Goal: Browse casually: Explore the website without a specific task or goal

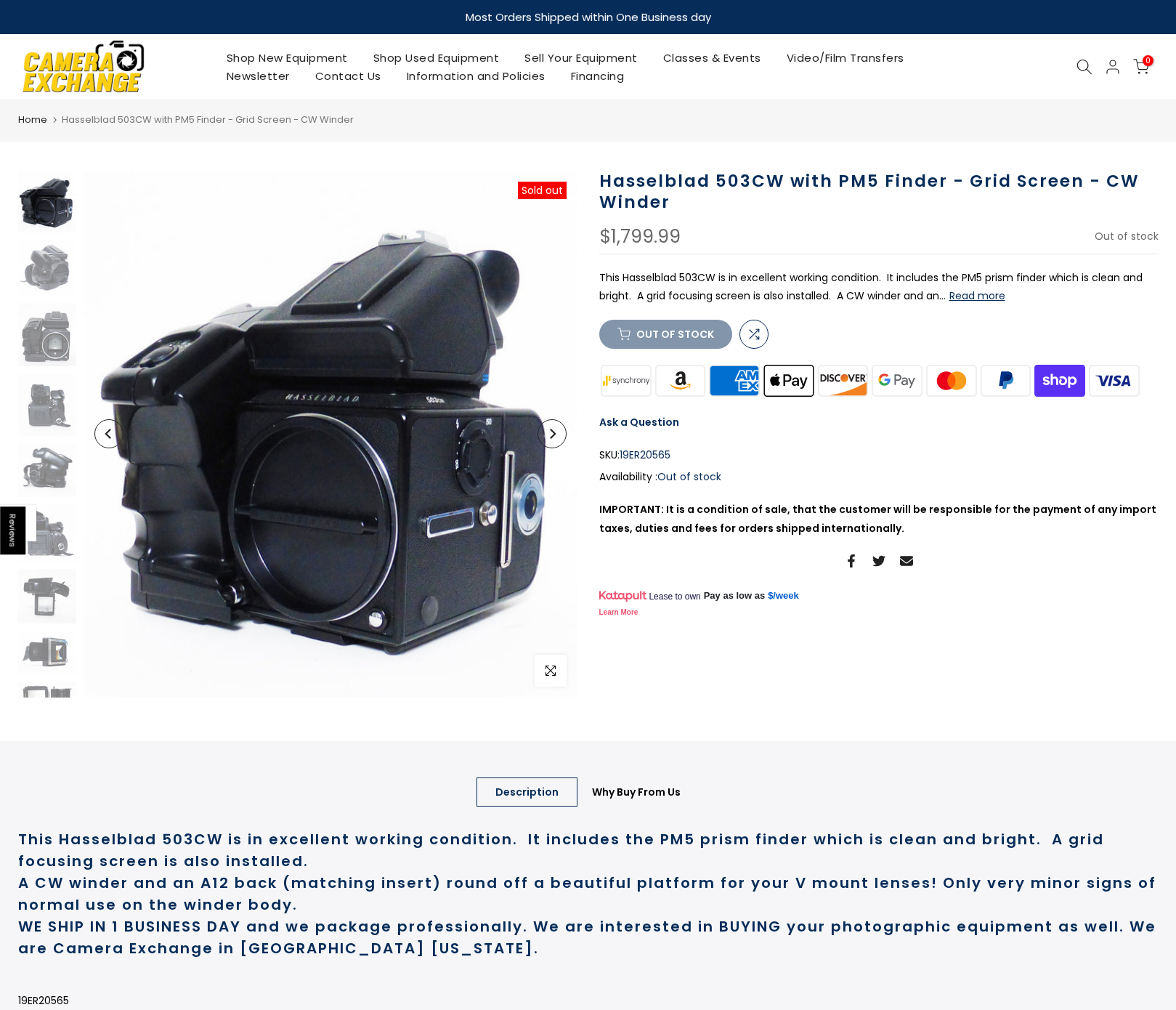
click at [562, 435] on button "Next" at bounding box center [551, 433] width 29 height 29
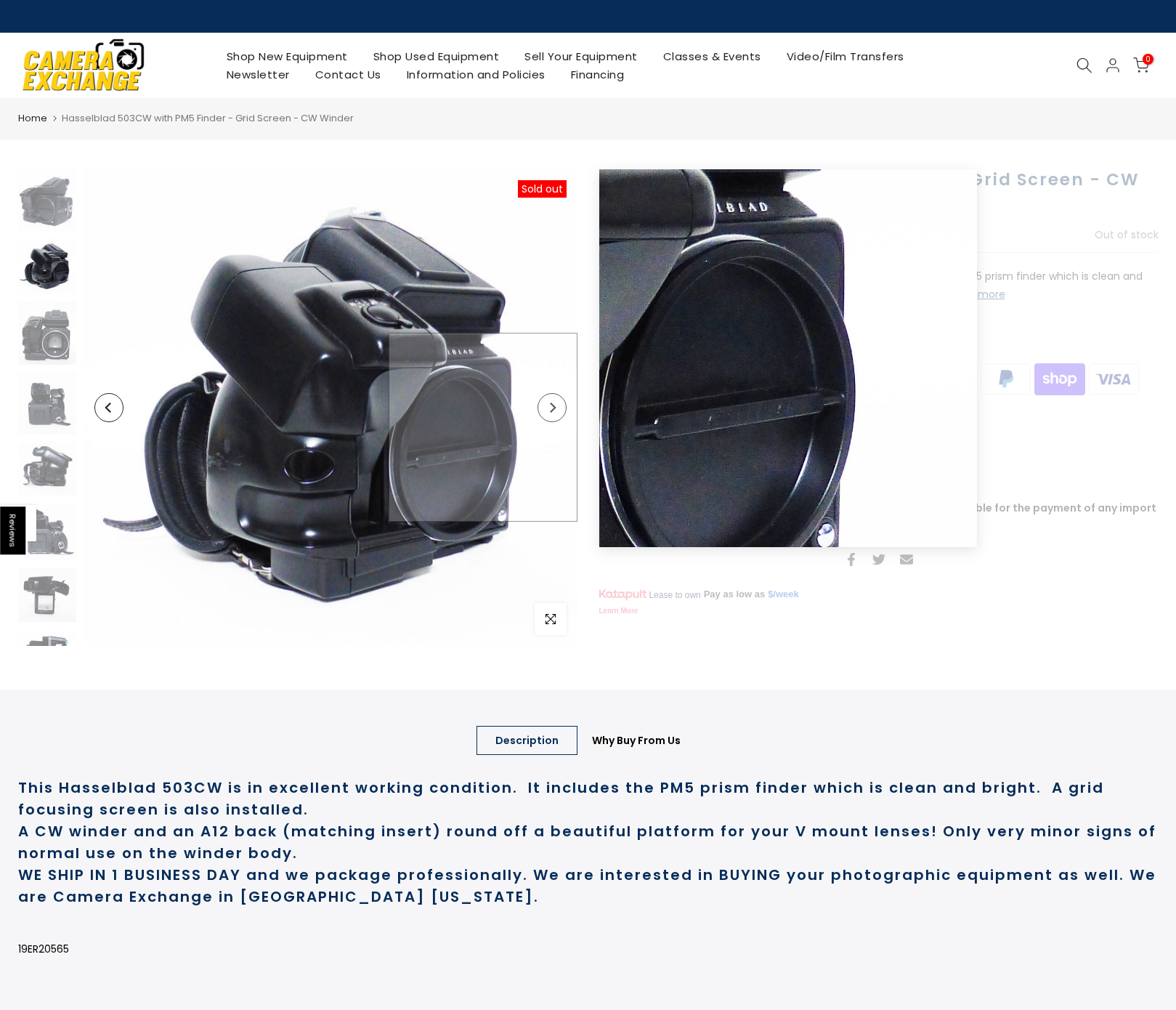
click at [561, 427] on img at bounding box center [331, 408] width 494 height 477
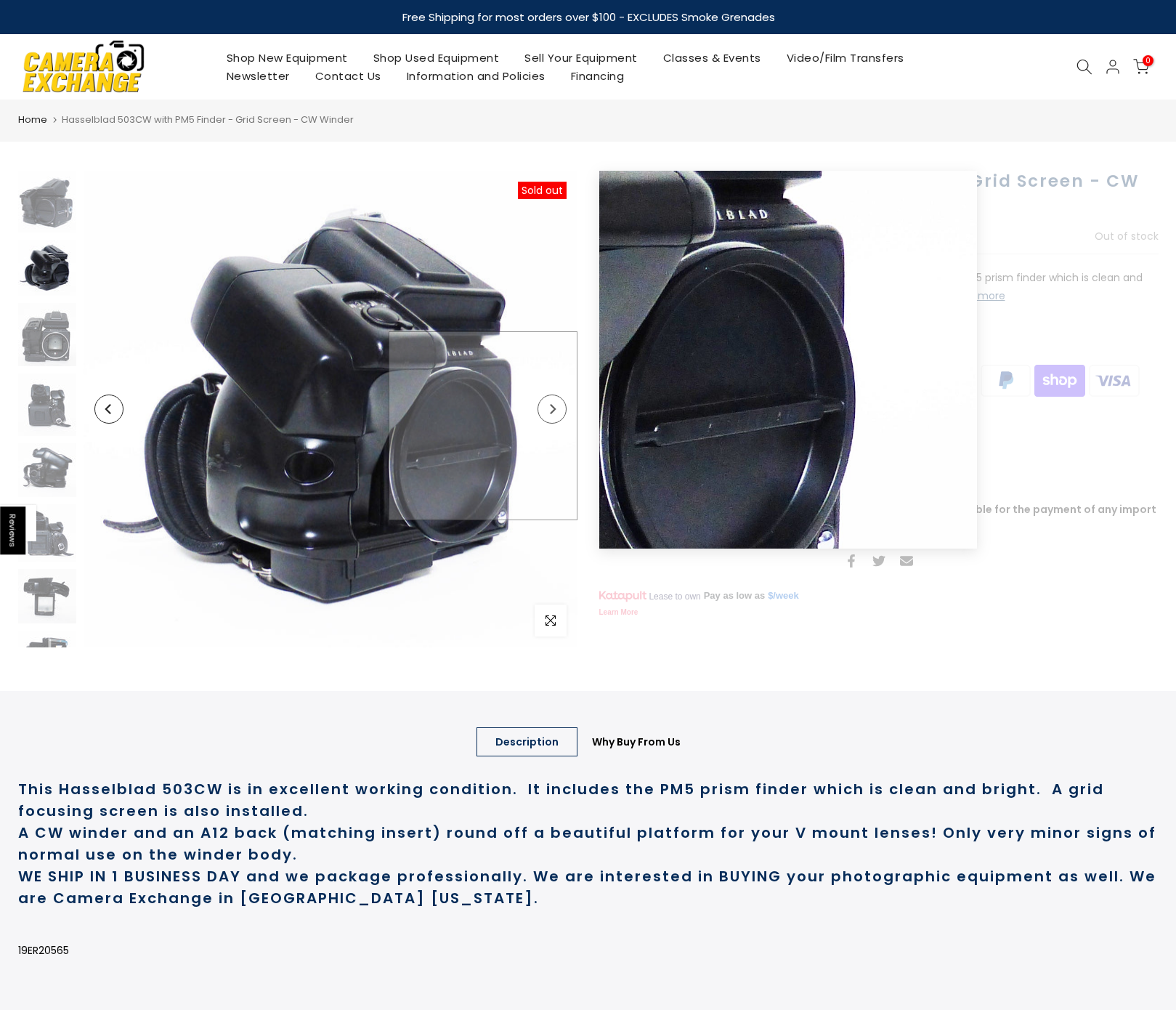
click at [559, 426] on img at bounding box center [331, 409] width 494 height 477
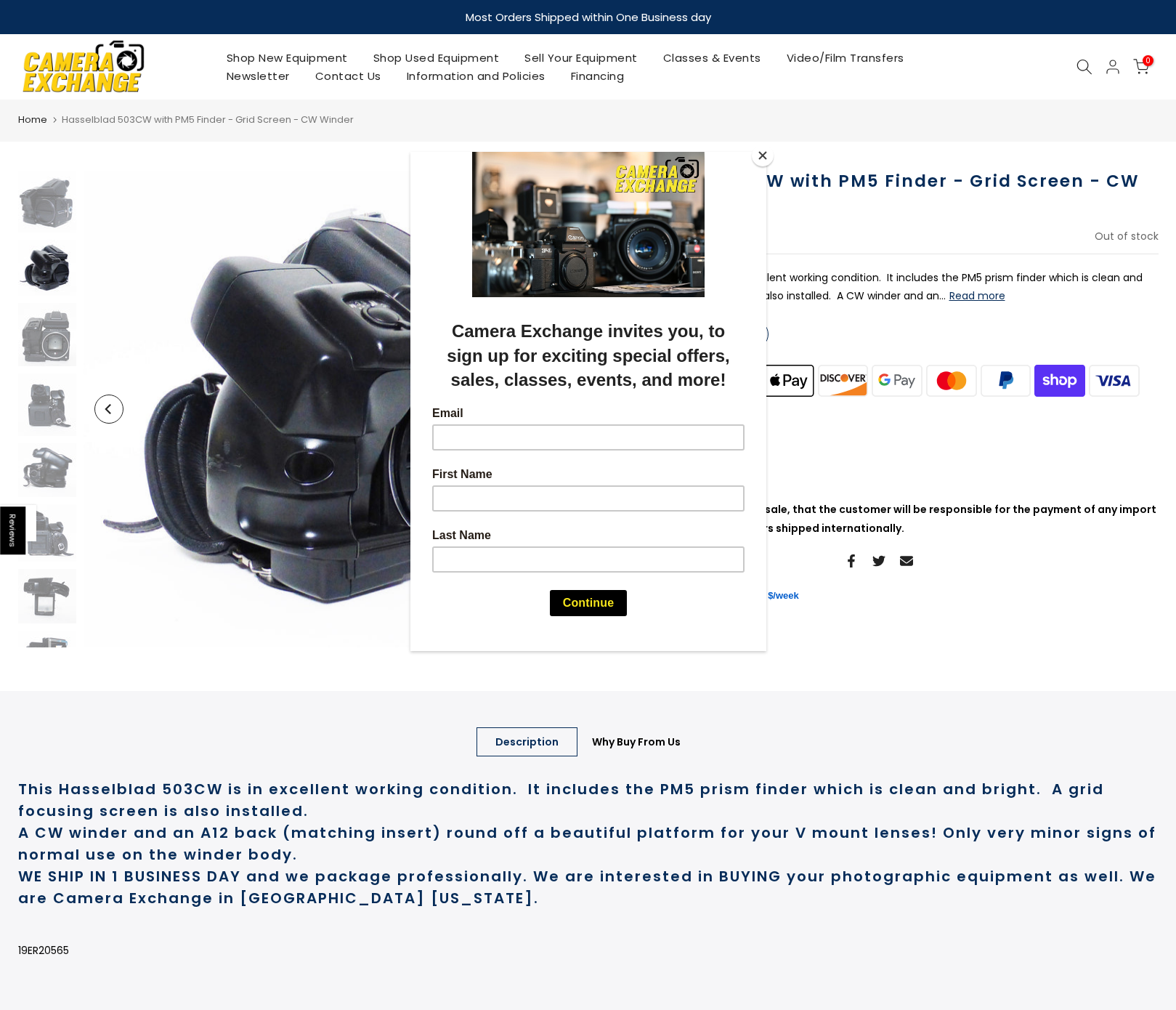
click at [49, 276] on div at bounding box center [588, 505] width 1176 height 1010
click at [47, 325] on div at bounding box center [588, 505] width 1176 height 1010
click at [48, 340] on div at bounding box center [588, 505] width 1176 height 1010
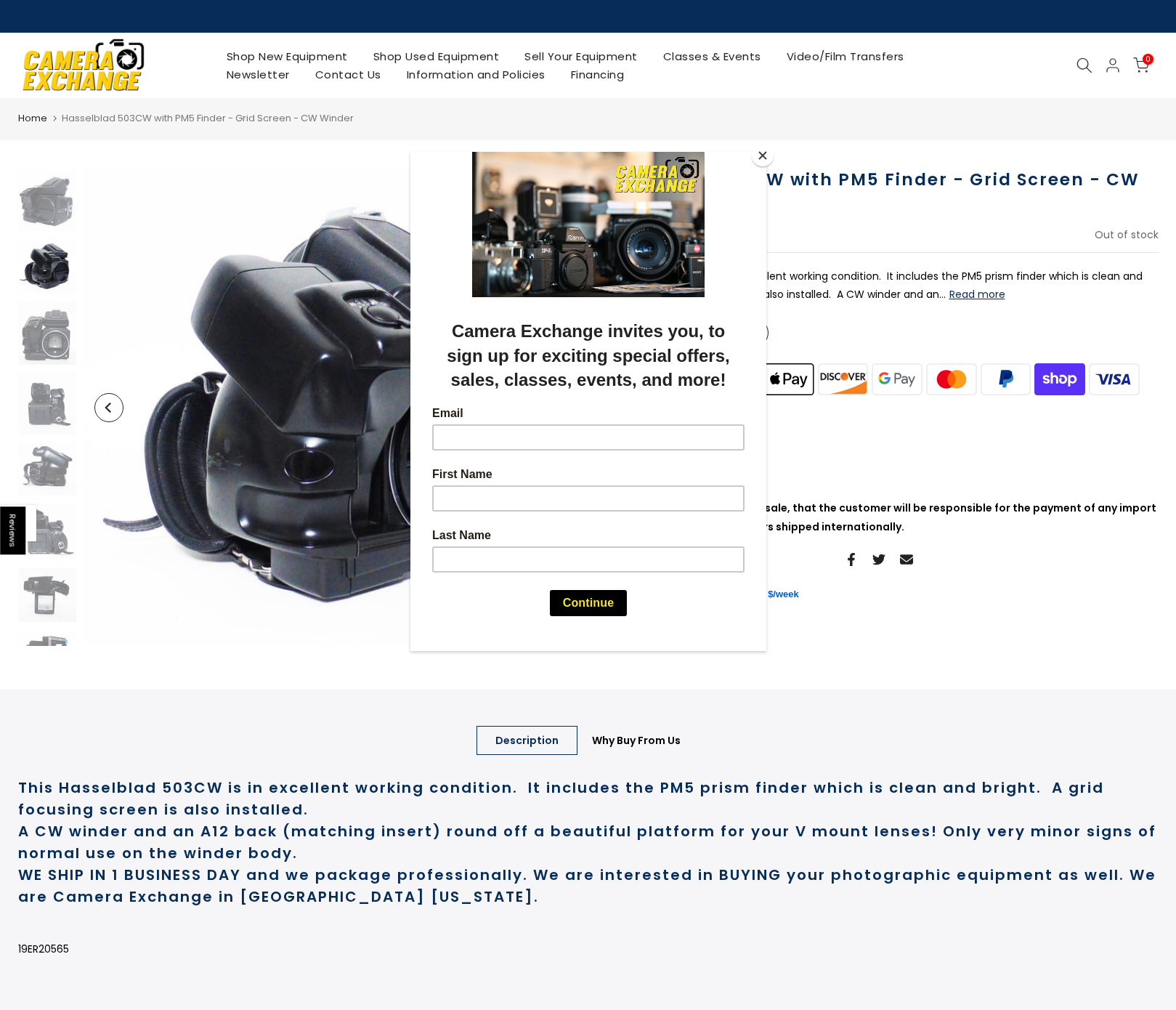
click at [764, 156] on button "Close" at bounding box center [762, 155] width 21 height 21
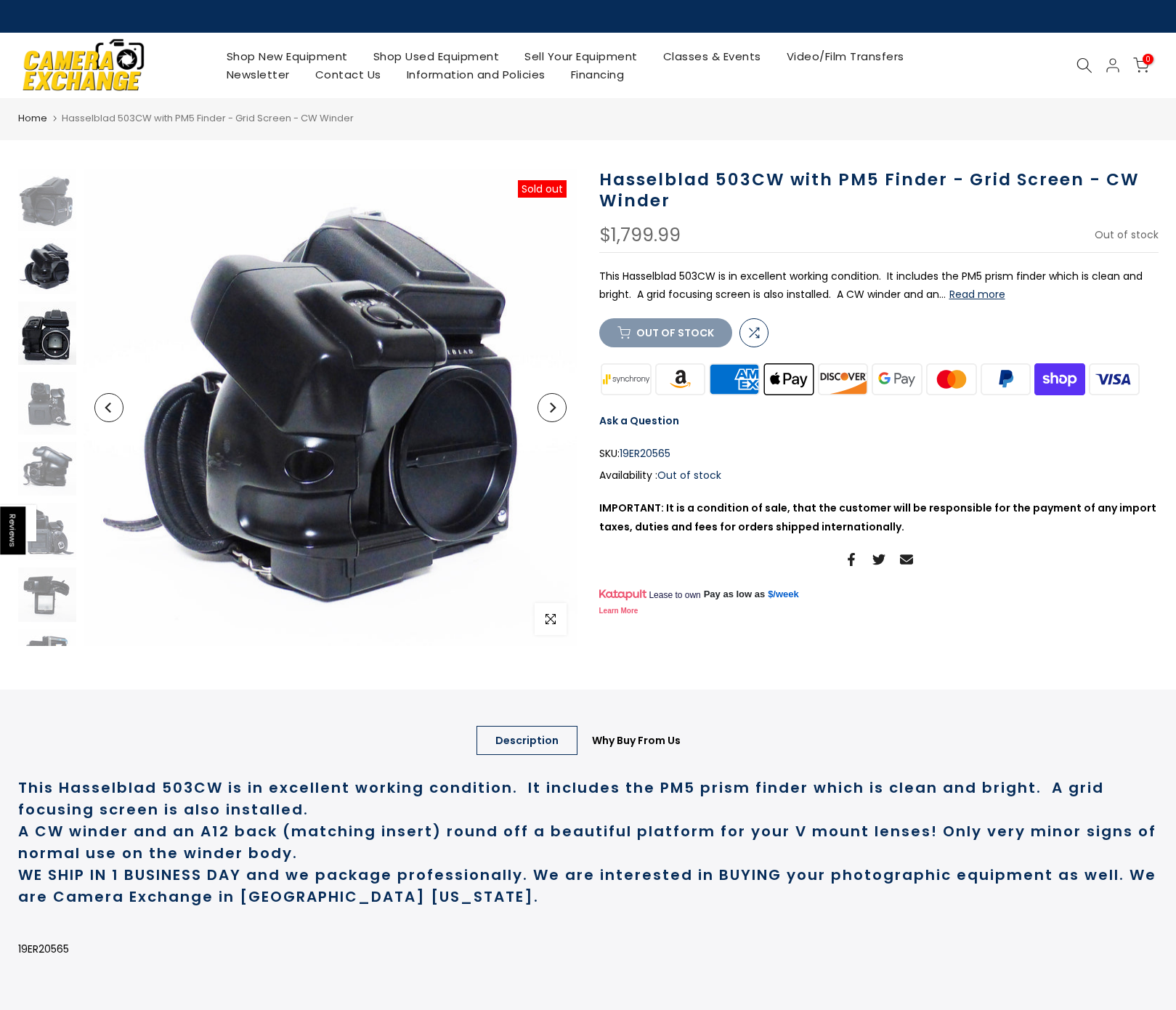
click at [45, 335] on img at bounding box center [47, 333] width 58 height 64
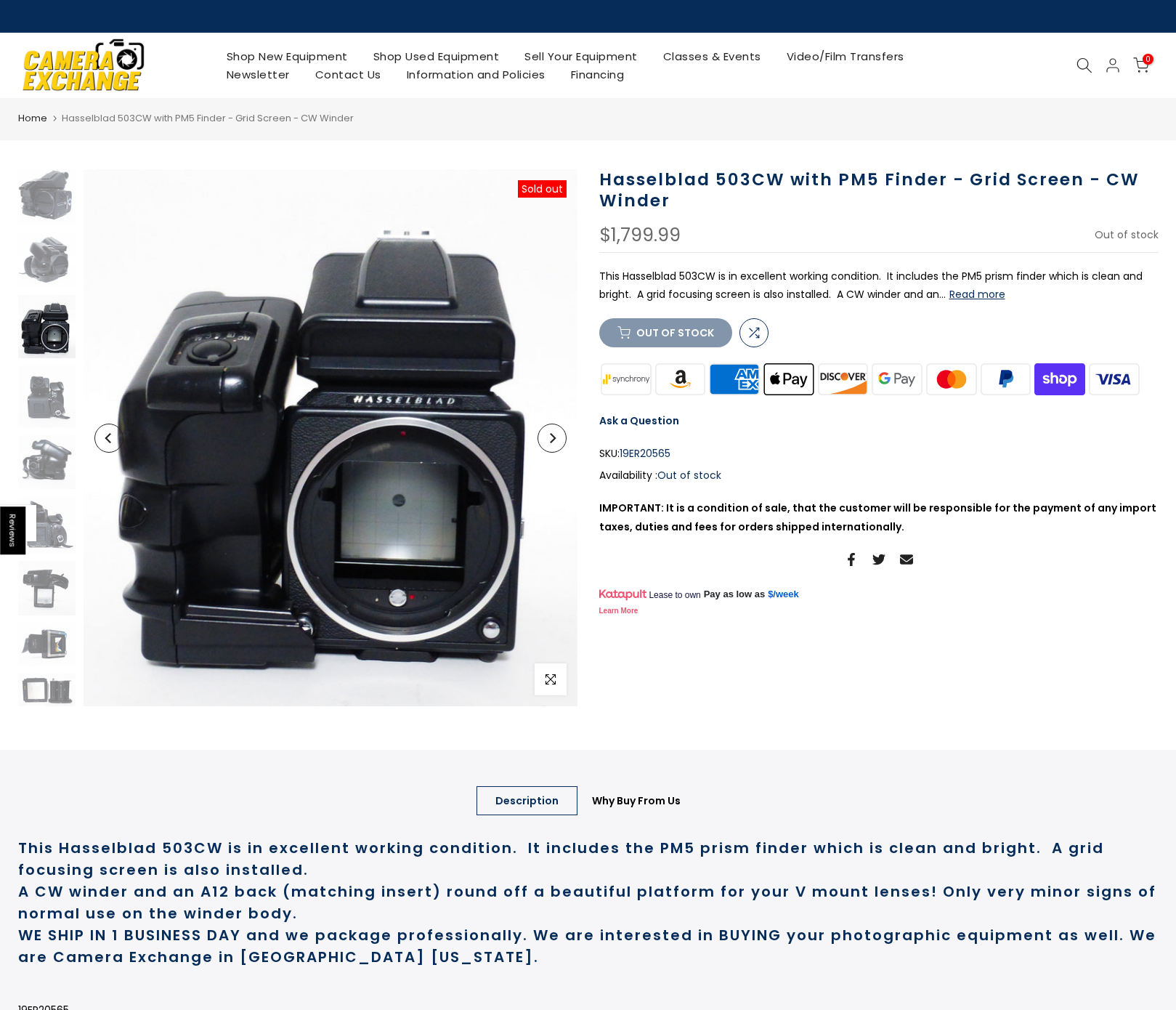
scroll to position [6, 1]
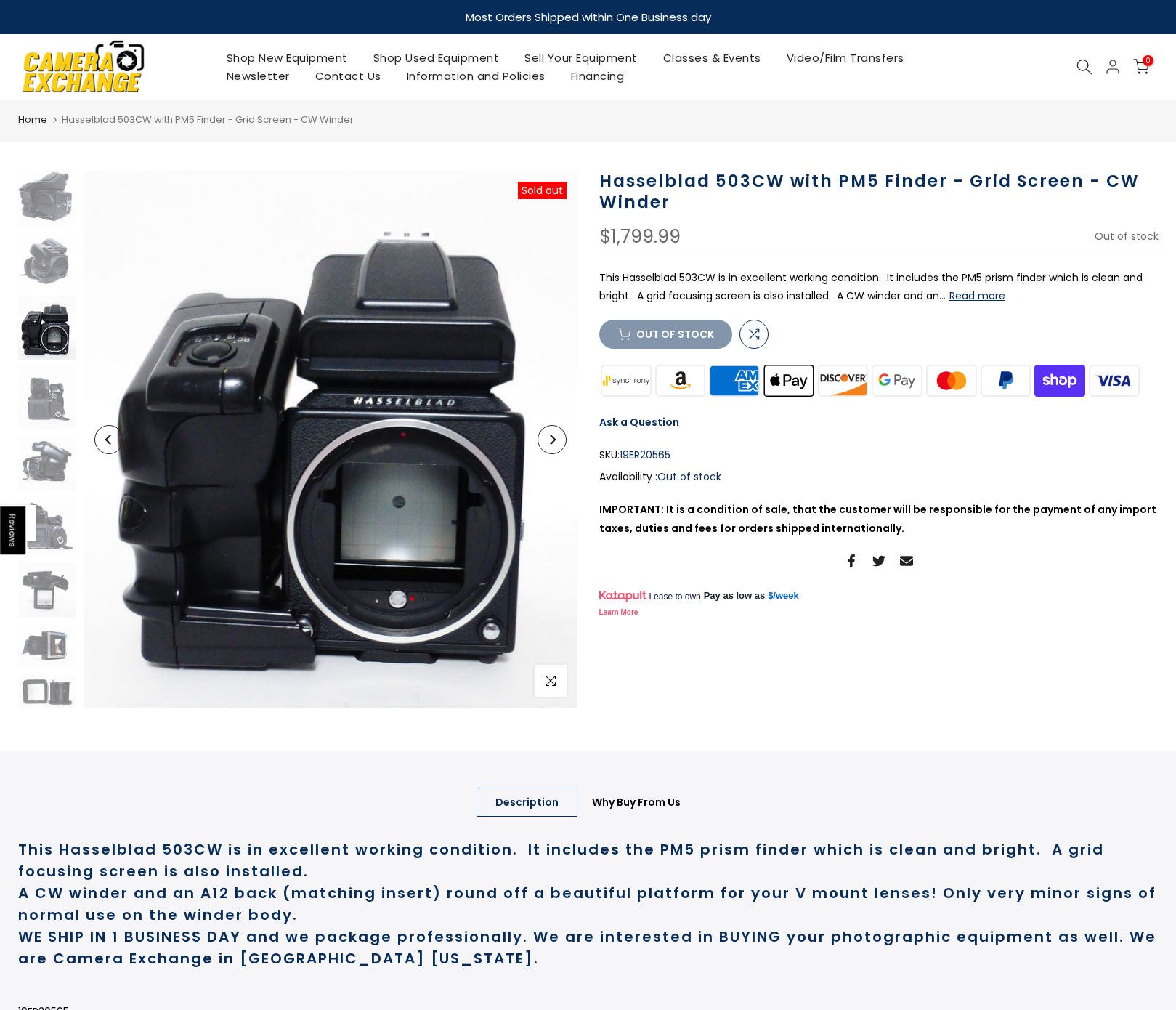
click at [554, 444] on icon "Next" at bounding box center [551, 439] width 10 height 10
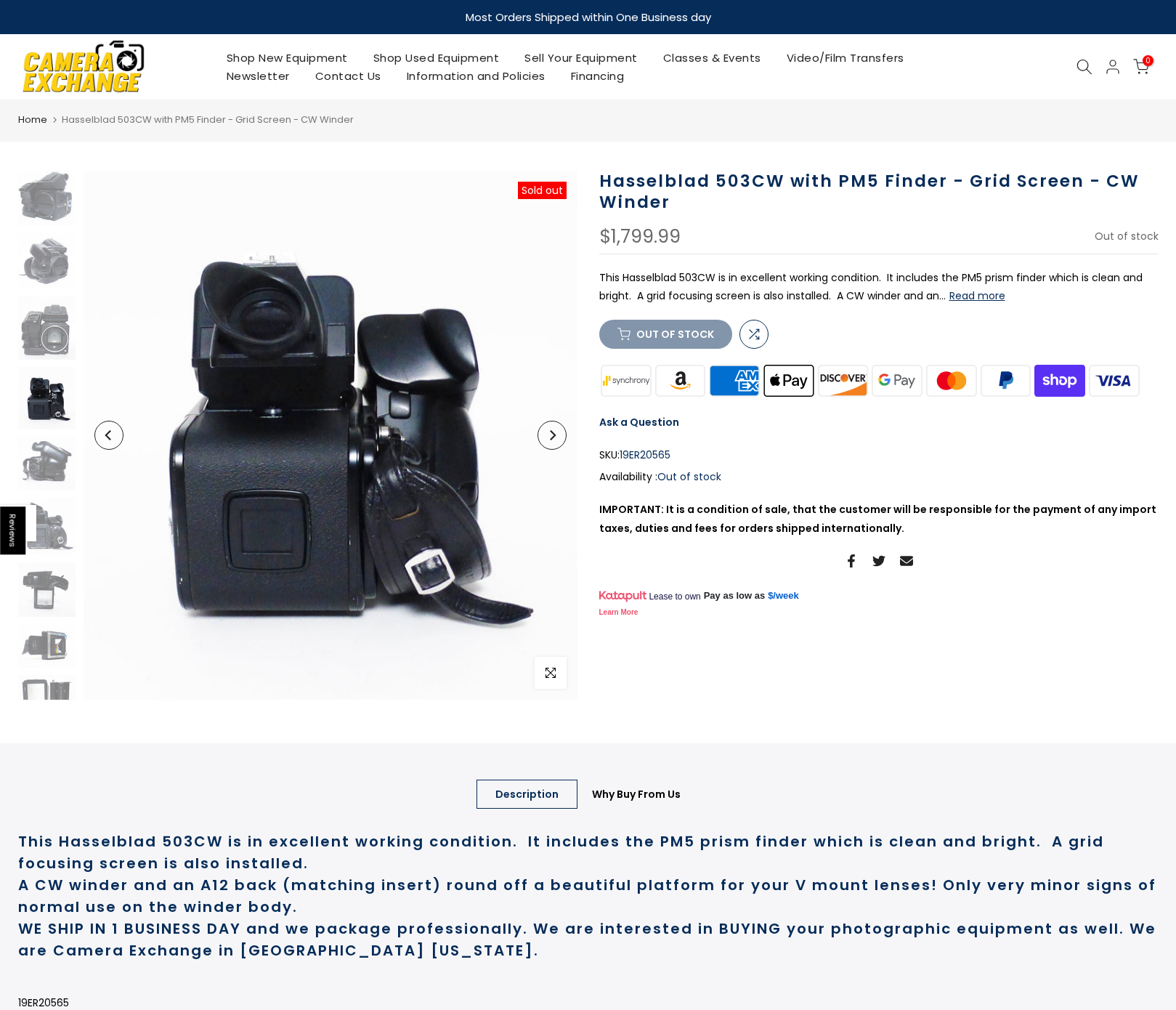
scroll to position [14, 1]
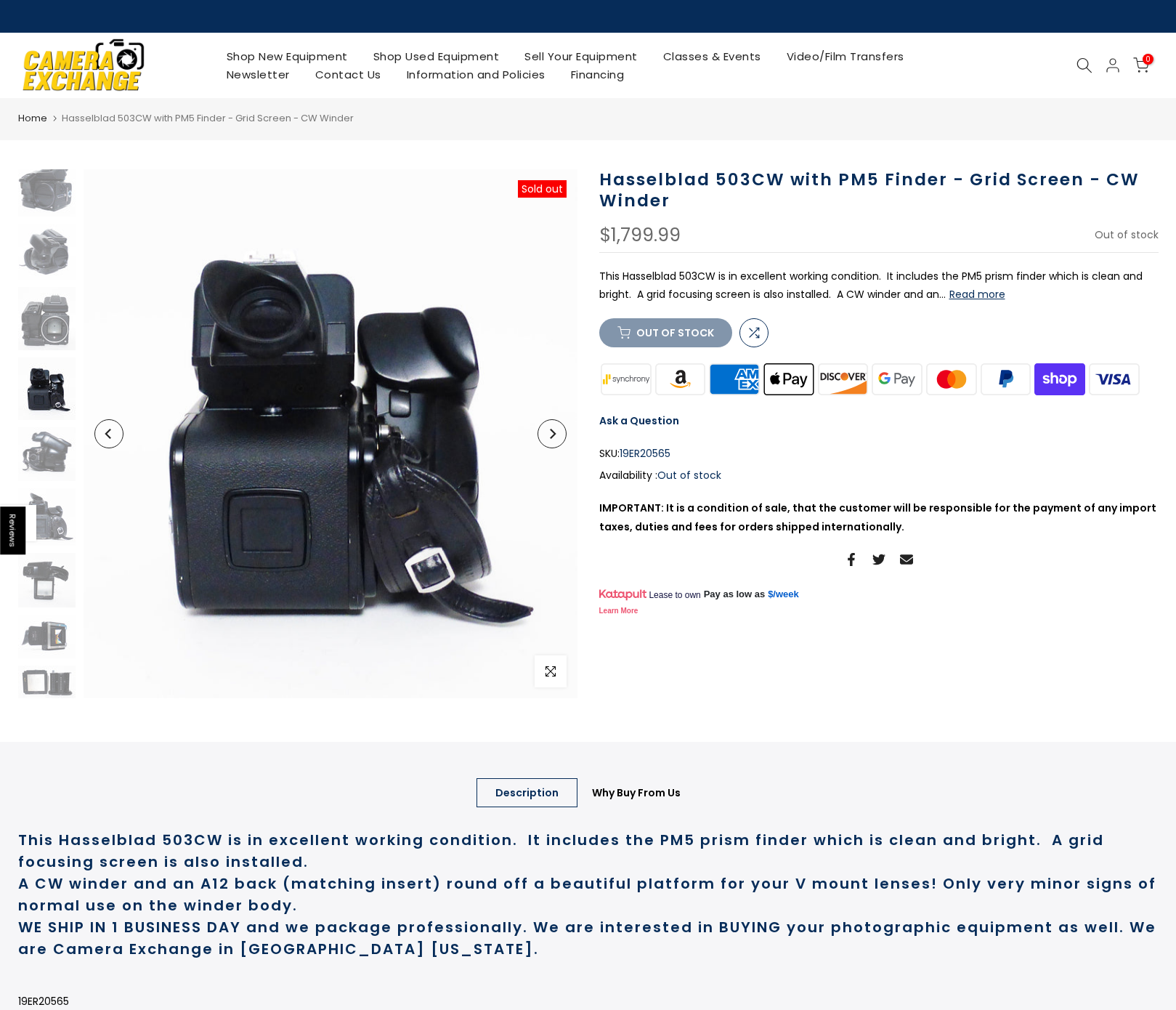
click at [554, 444] on button "Next" at bounding box center [551, 433] width 29 height 29
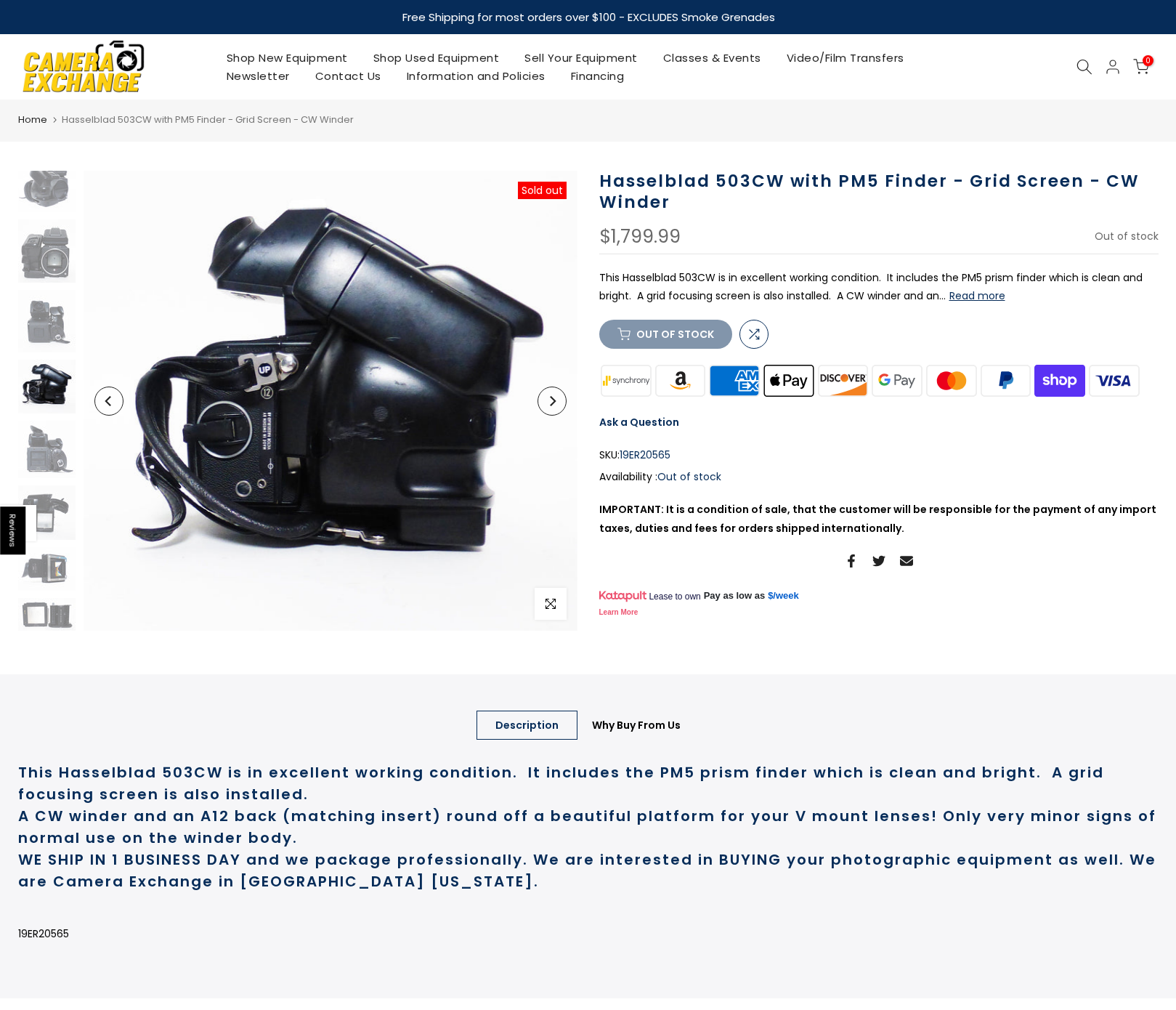
click at [554, 404] on icon "Next" at bounding box center [551, 401] width 10 height 10
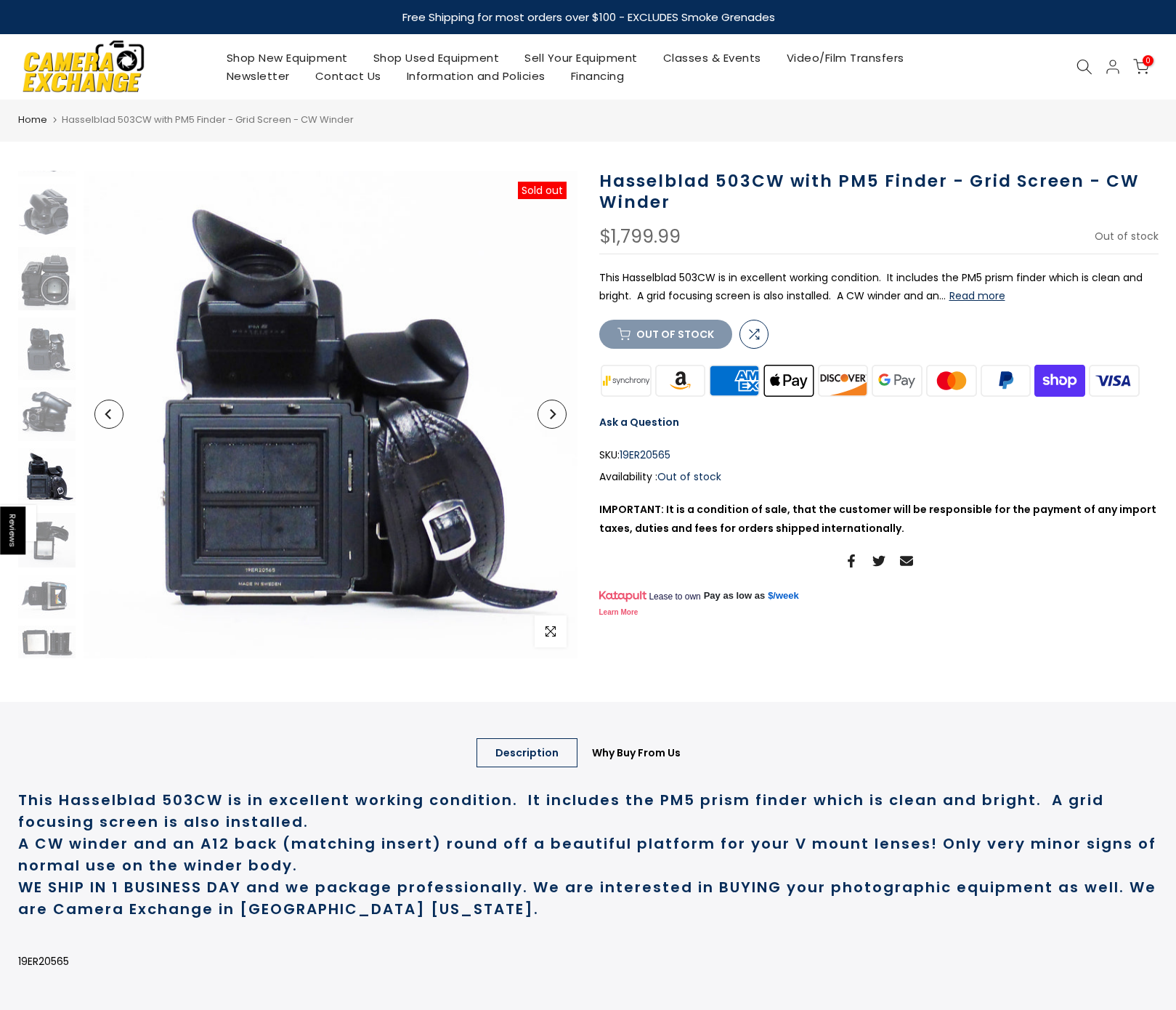
scroll to position [56, 1]
click at [554, 404] on button "Next" at bounding box center [551, 414] width 29 height 29
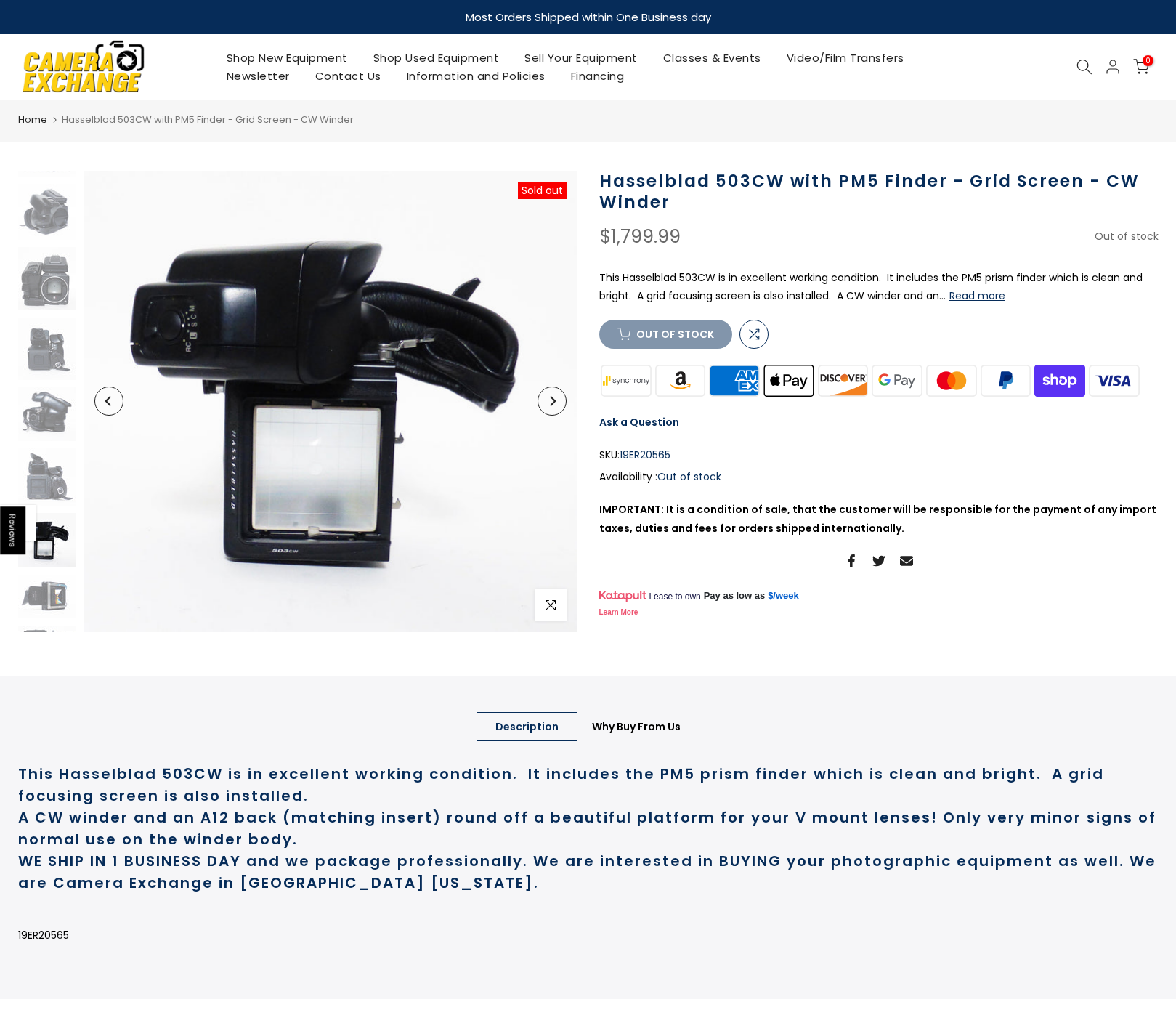
scroll to position [82, 1]
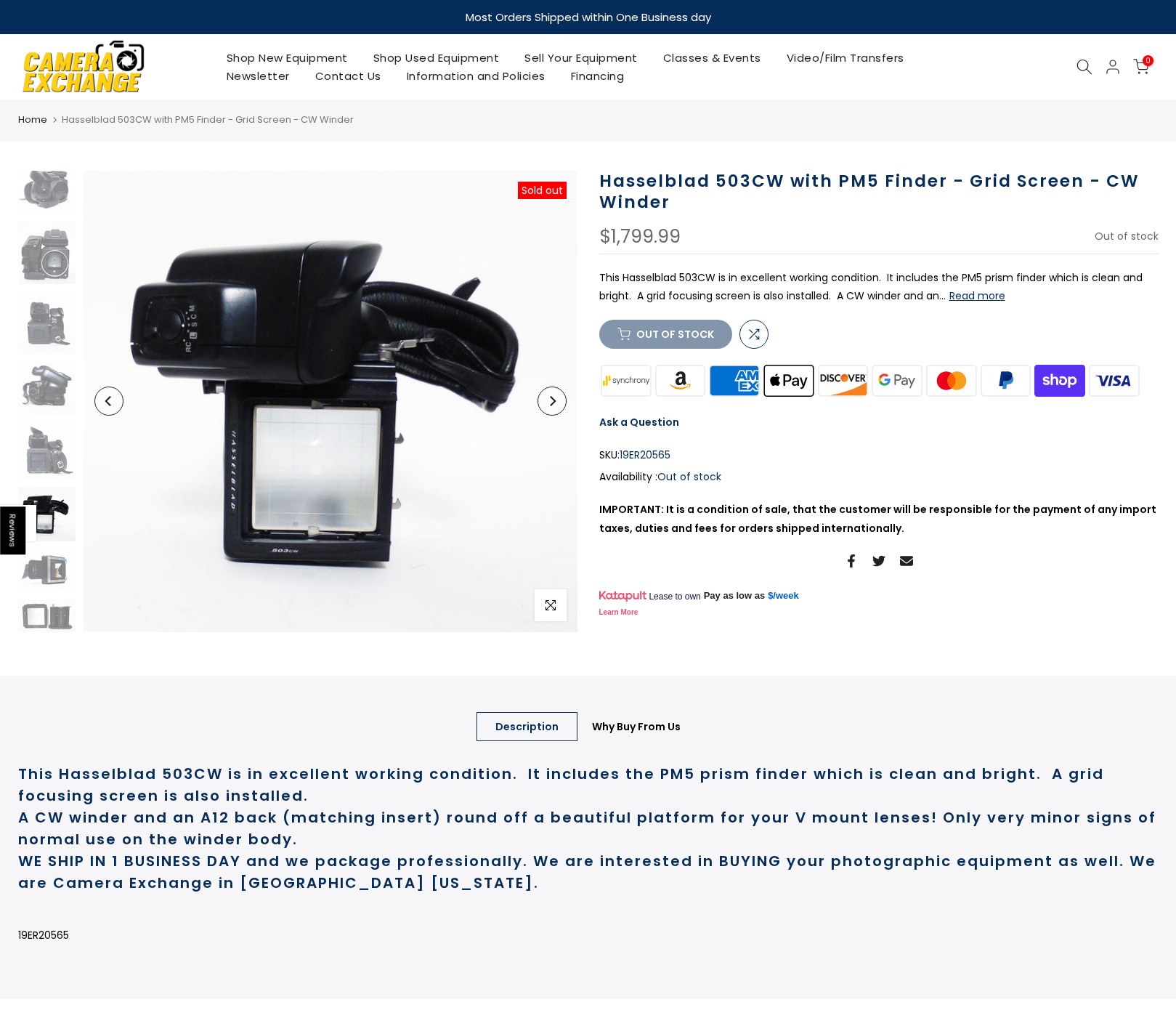
click at [554, 400] on icon "Next" at bounding box center [551, 401] width 10 height 10
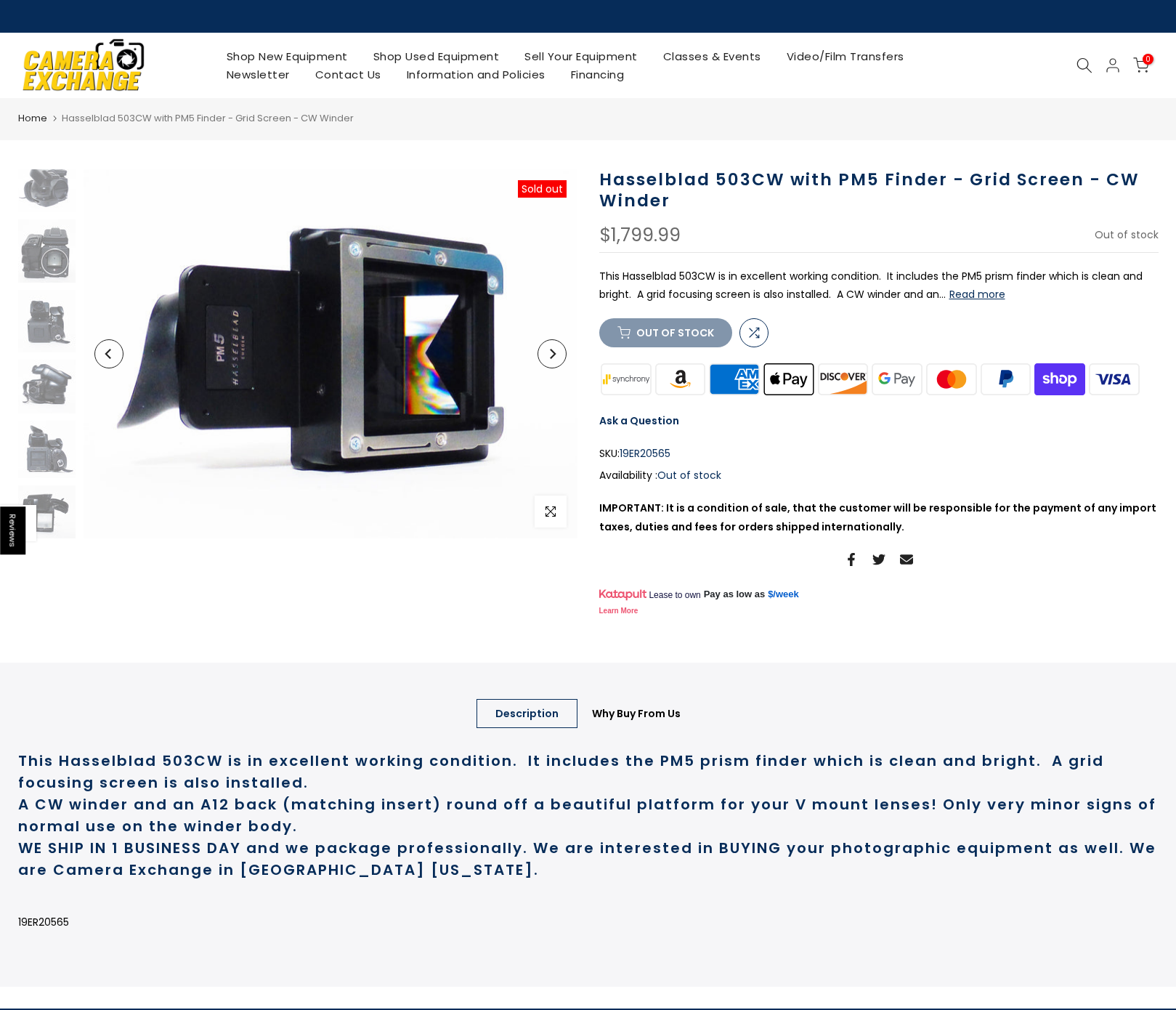
click at [554, 359] on button "Next" at bounding box center [551, 354] width 29 height 29
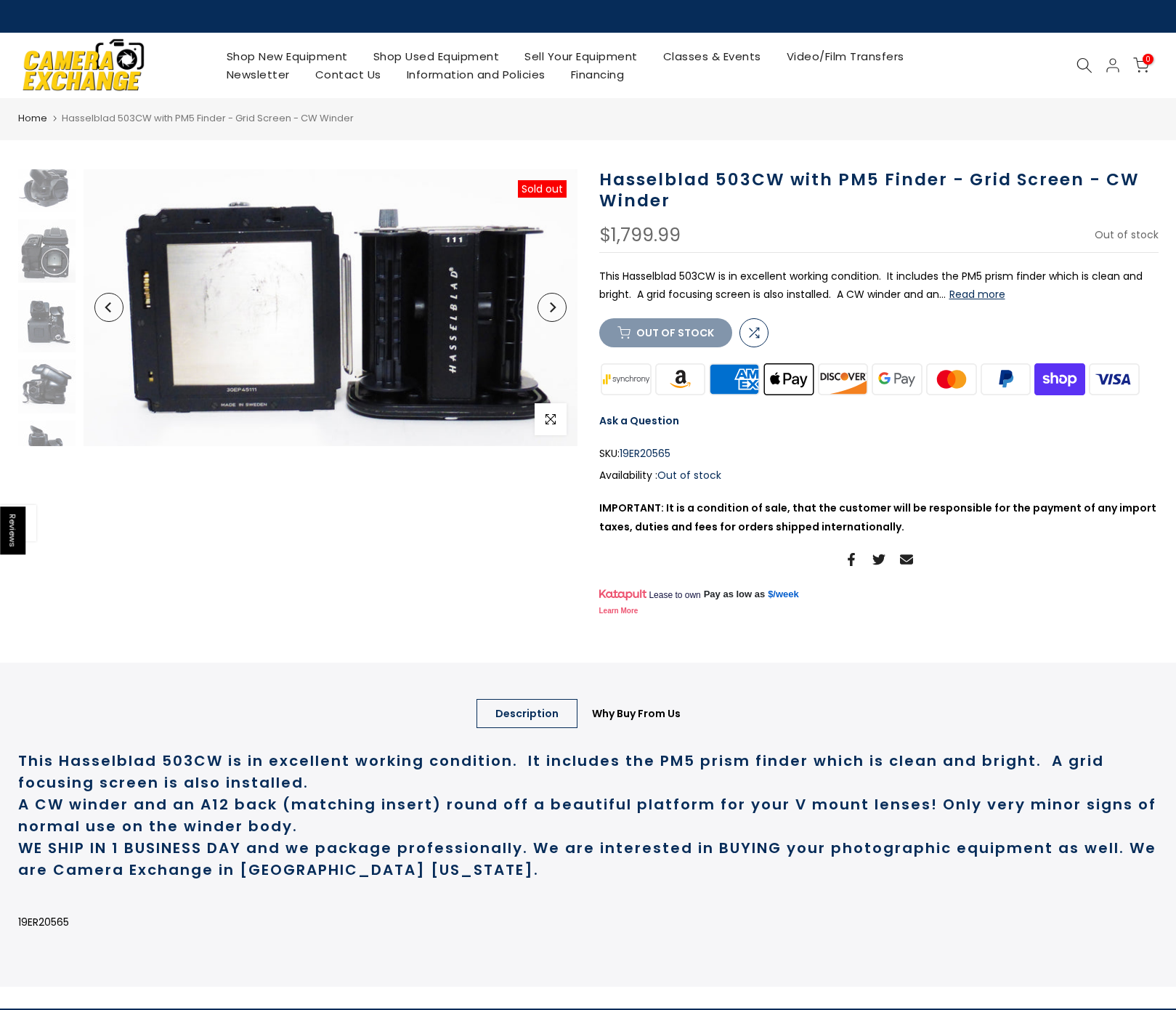
scroll to position [174, 1]
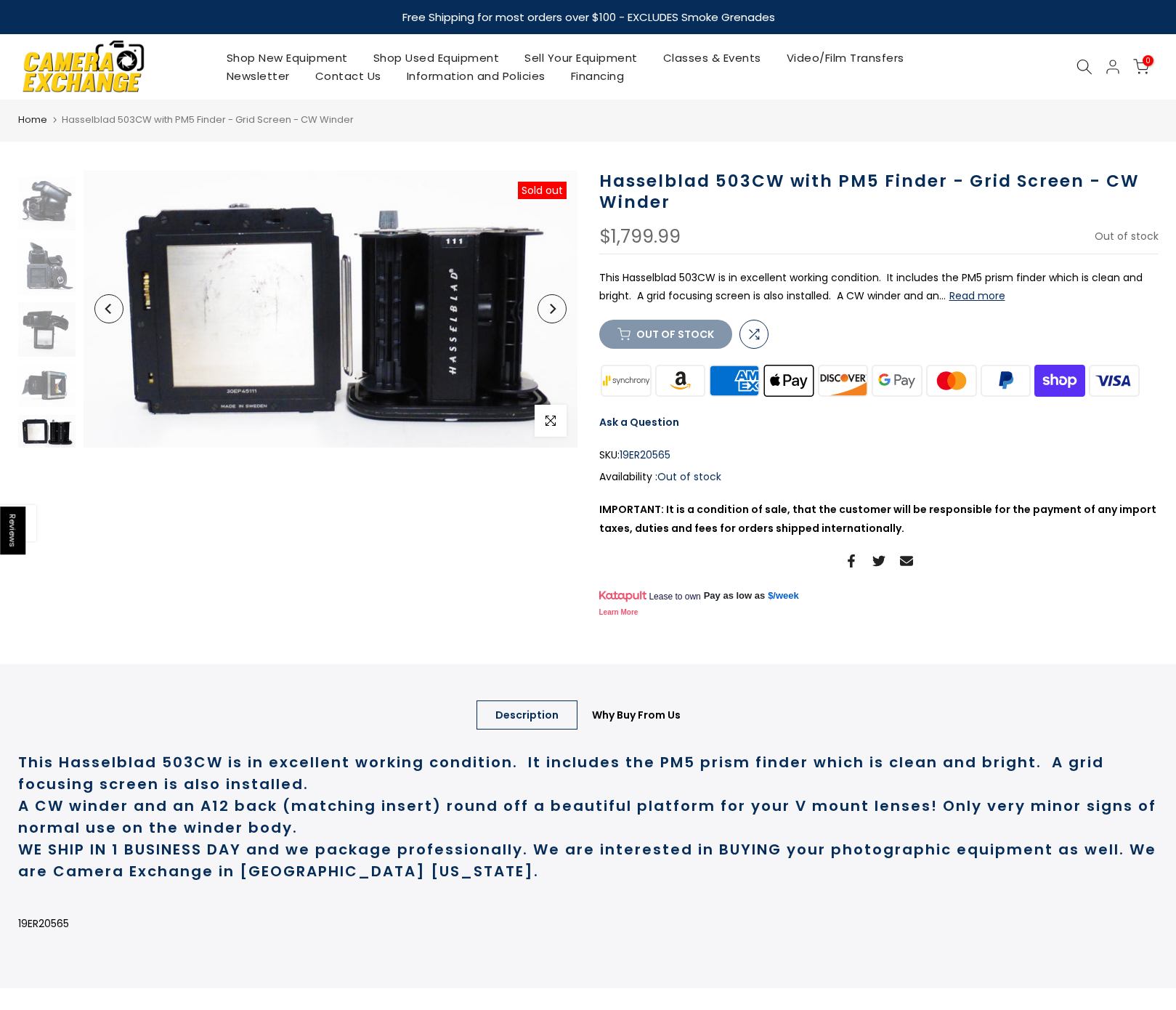
click at [106, 312] on icon "Previous" at bounding box center [109, 308] width 10 height 10
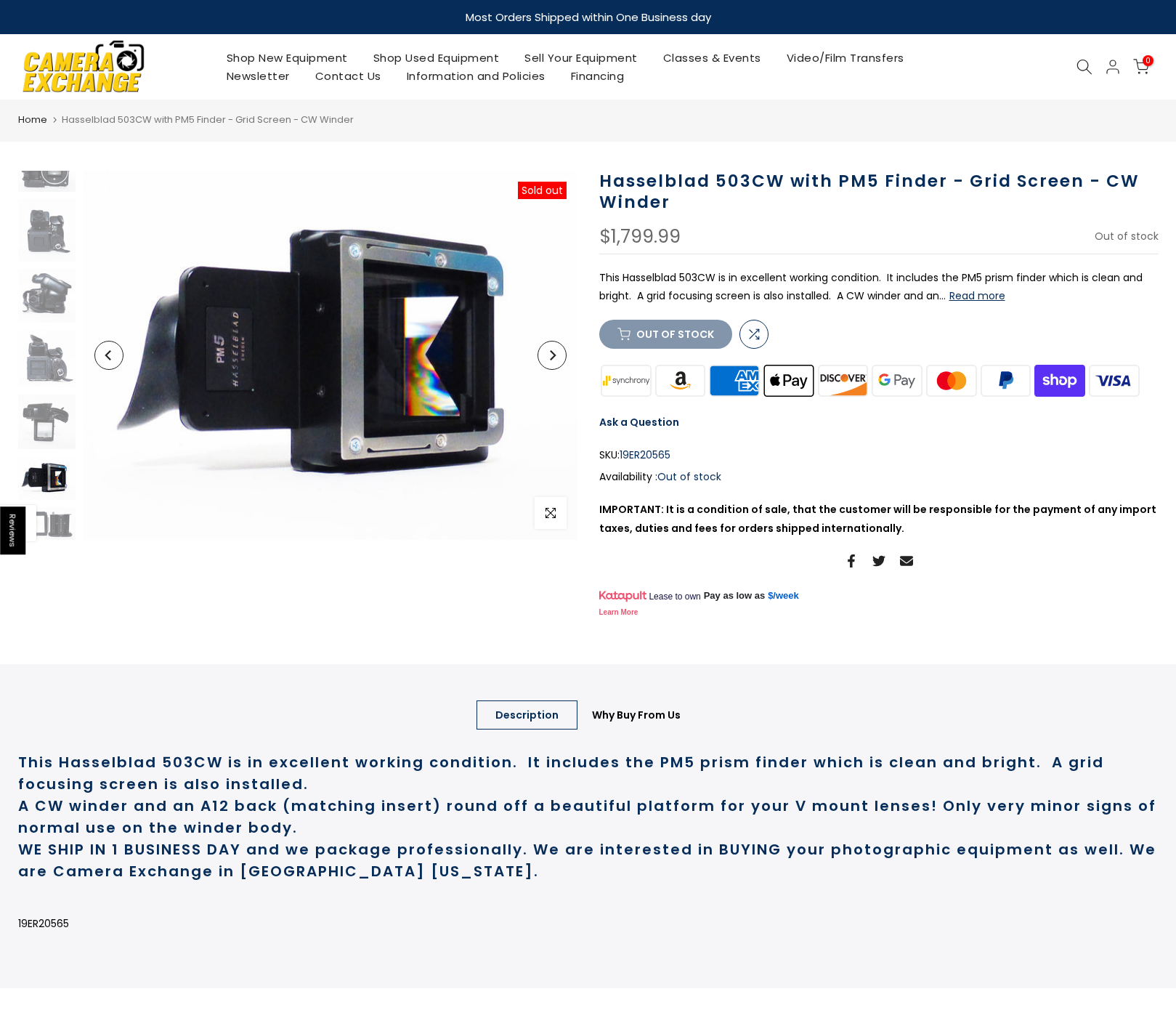
click at [553, 352] on icon "Next" at bounding box center [552, 355] width 6 height 10
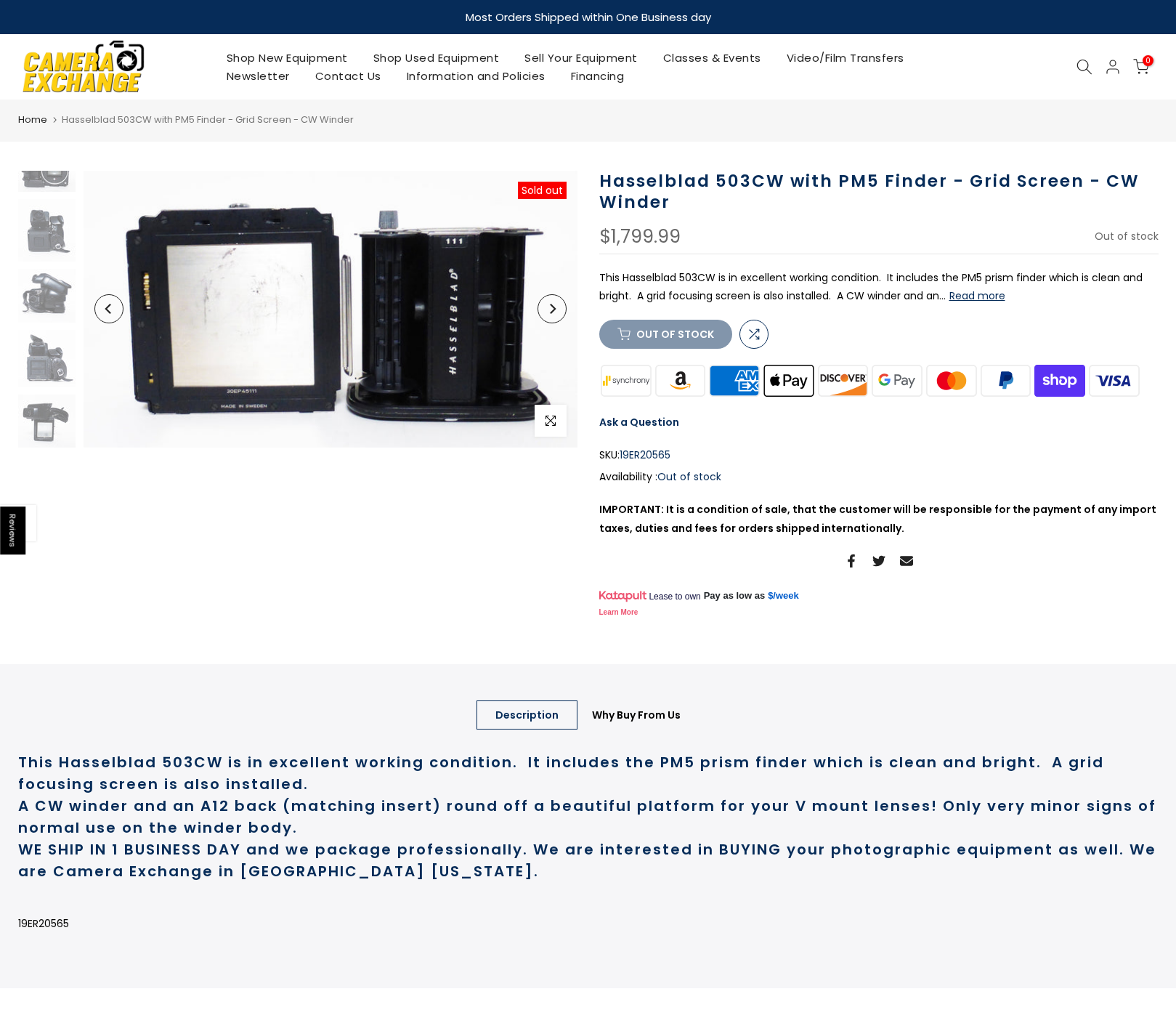
scroll to position [266, 1]
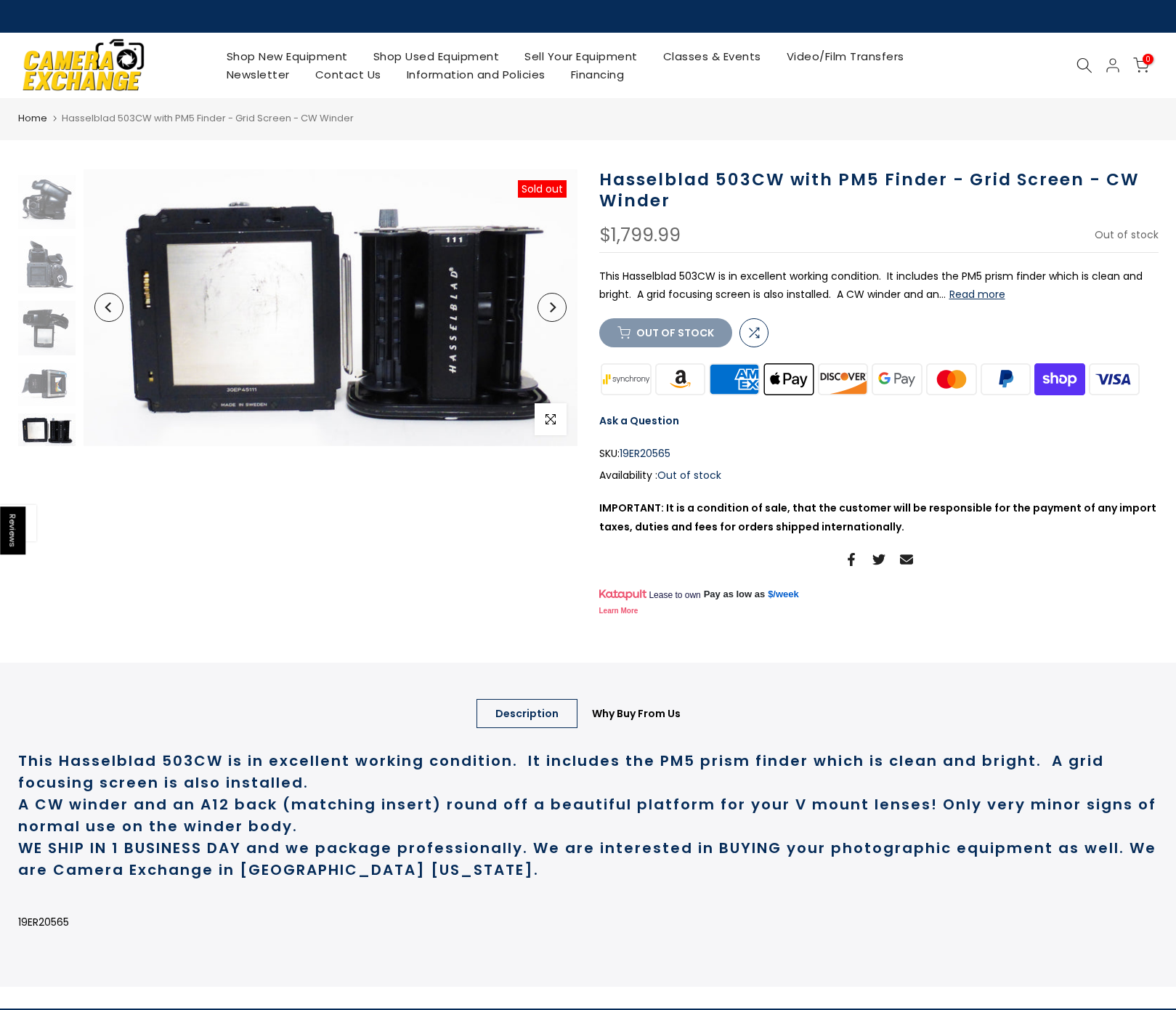
click at [554, 315] on button "Next" at bounding box center [551, 307] width 29 height 29
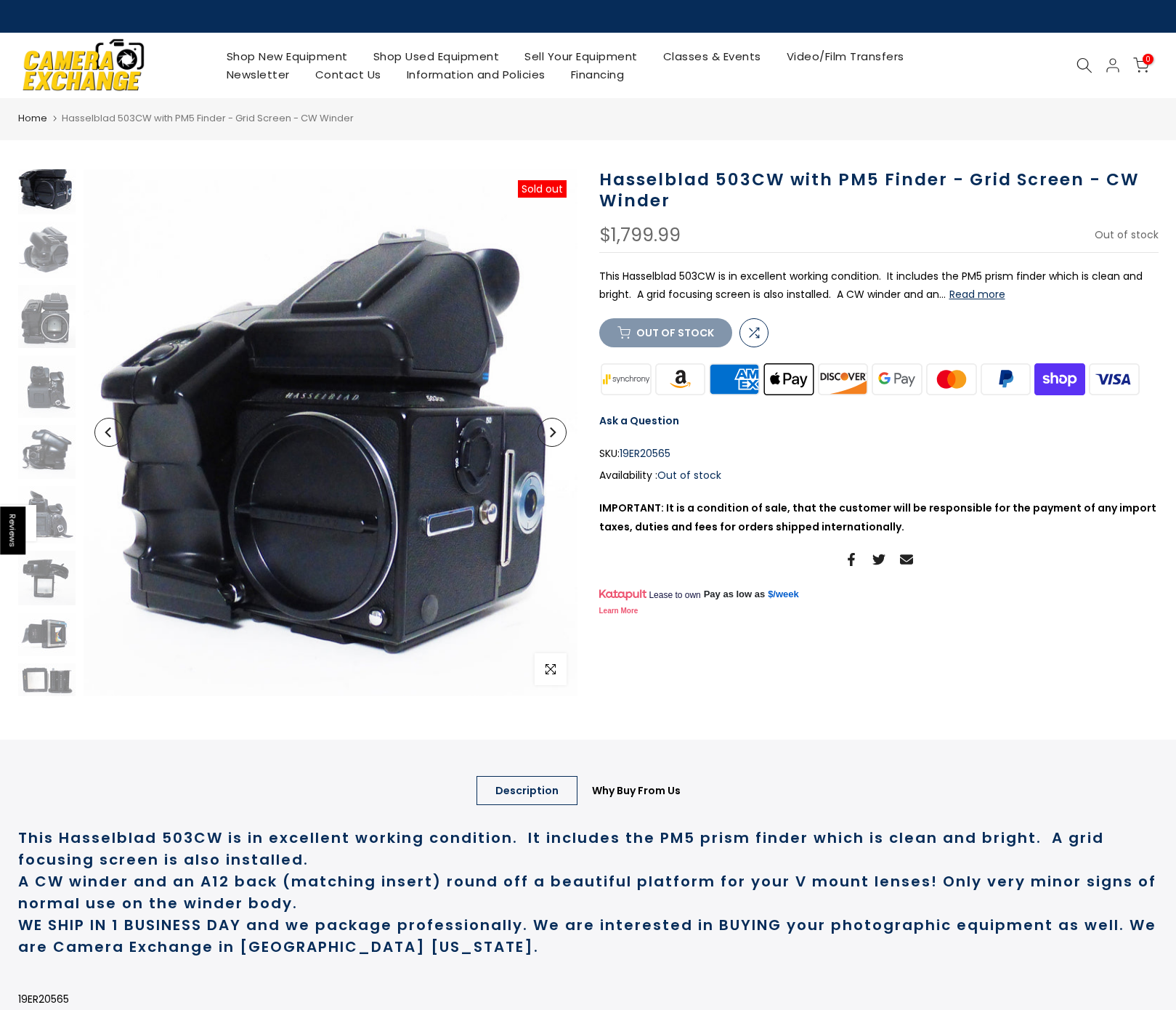
scroll to position [0, 1]
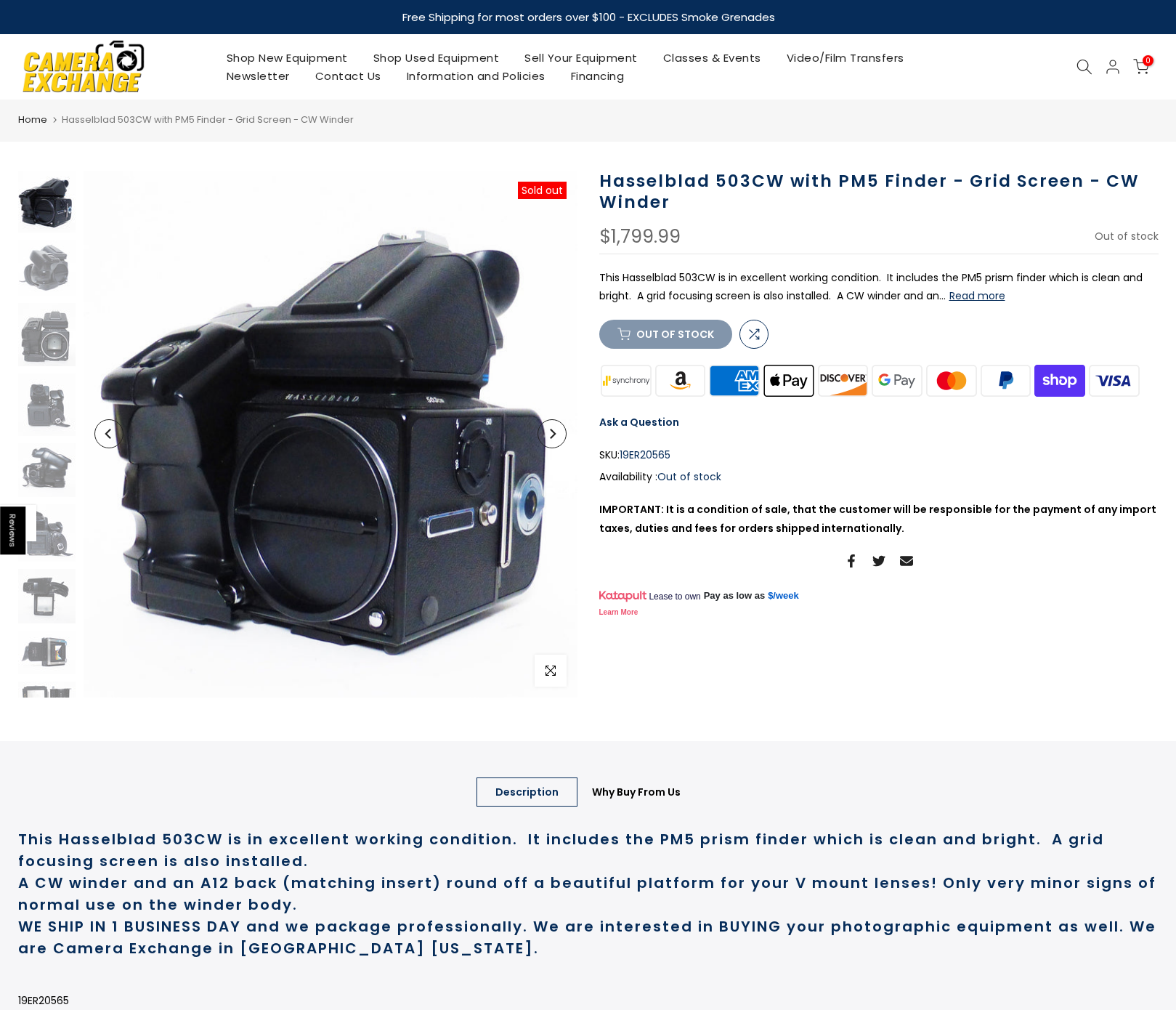
click at [555, 431] on icon "Next" at bounding box center [551, 433] width 10 height 10
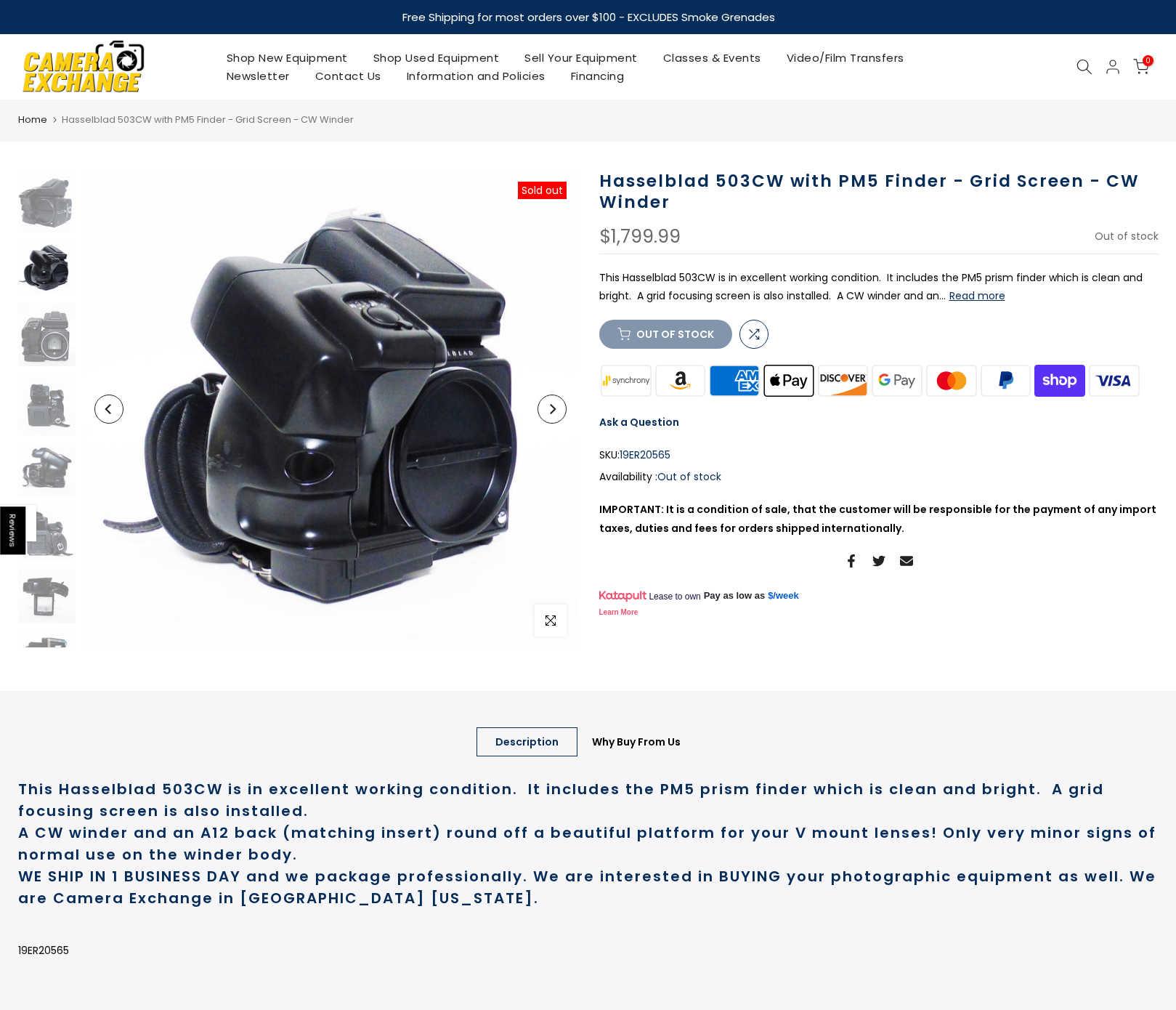
click at [554, 412] on icon "Next" at bounding box center [551, 408] width 10 height 10
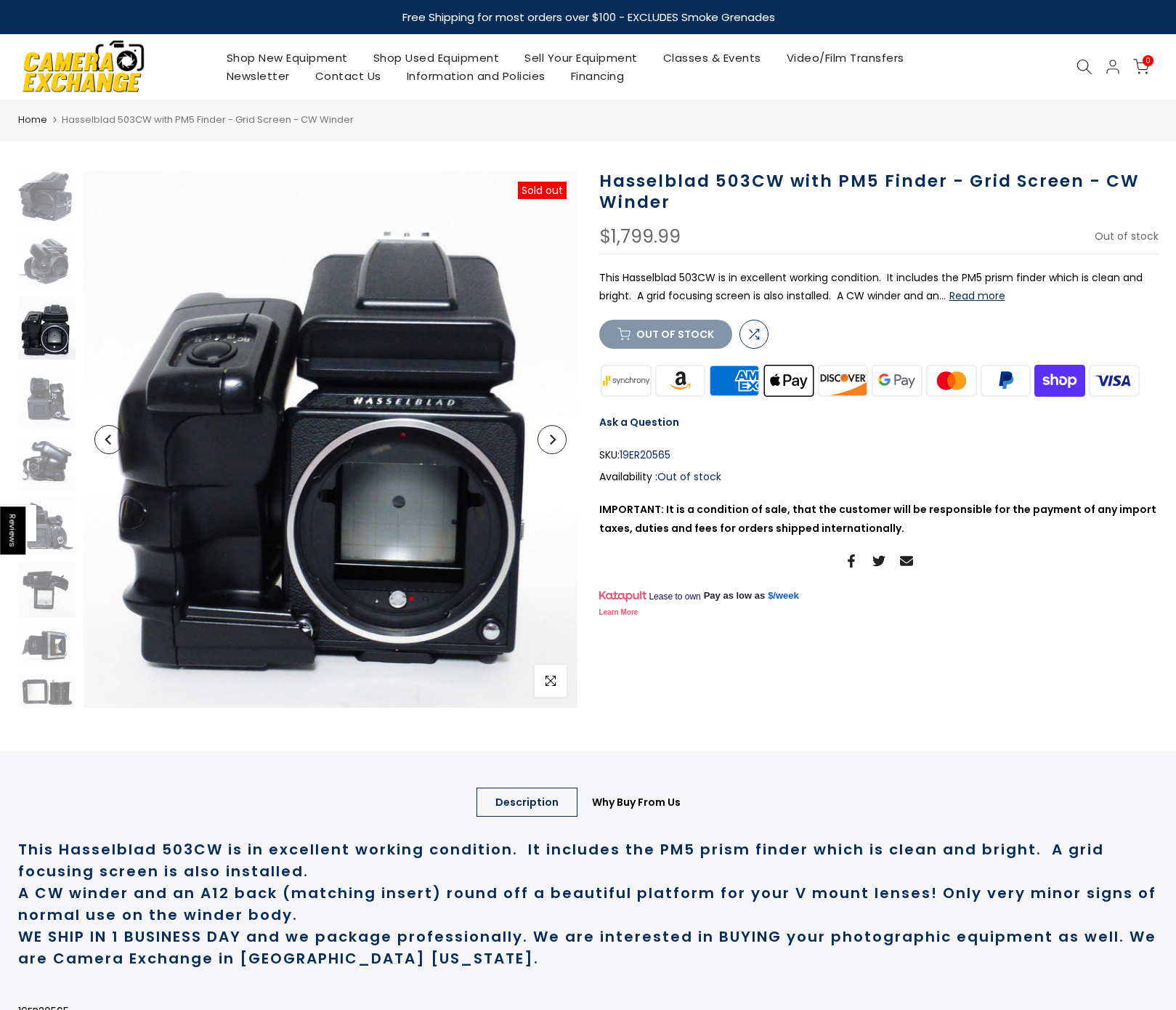
scroll to position [6, 1]
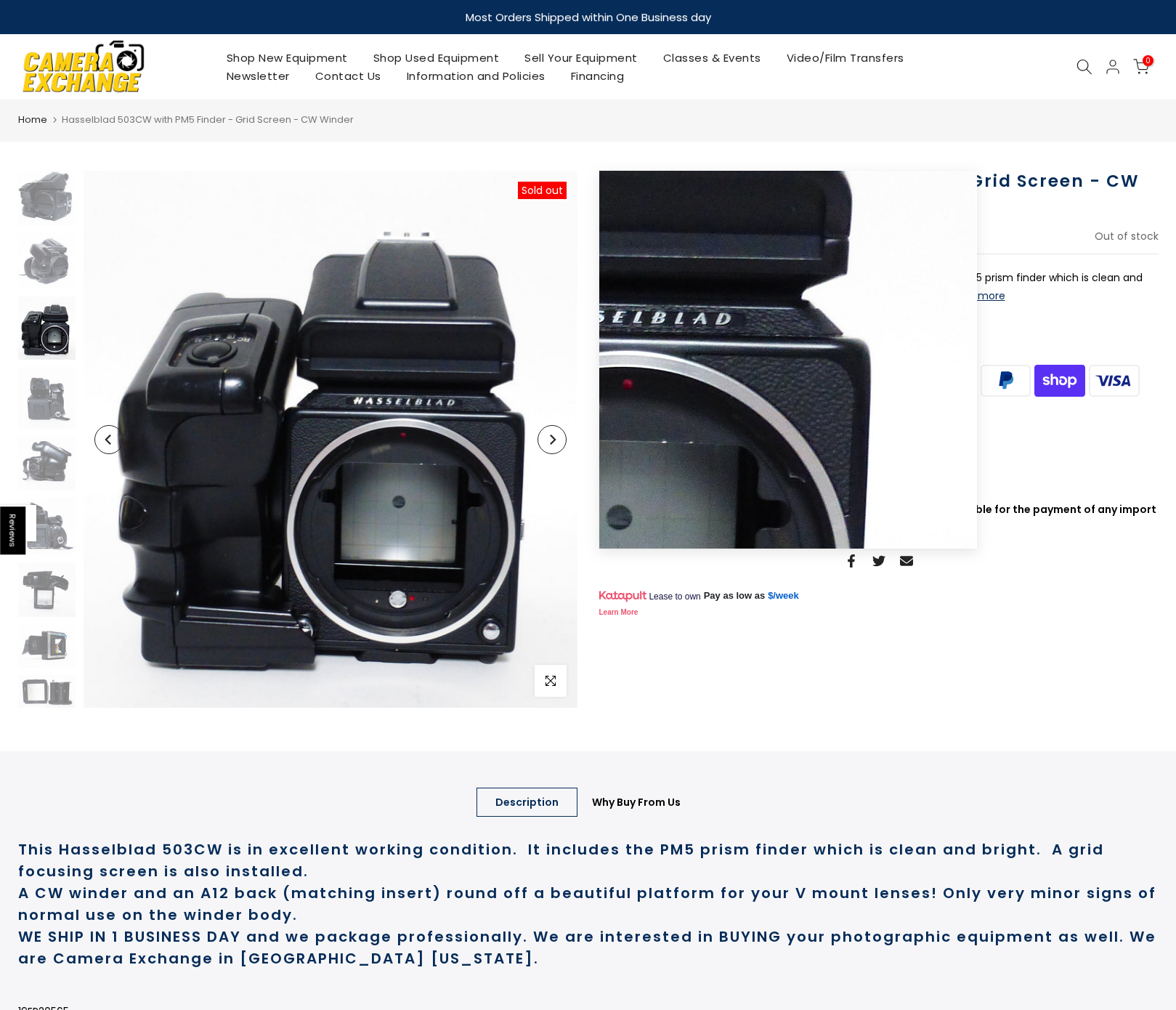
click at [553, 438] on icon "Next" at bounding box center [552, 439] width 6 height 10
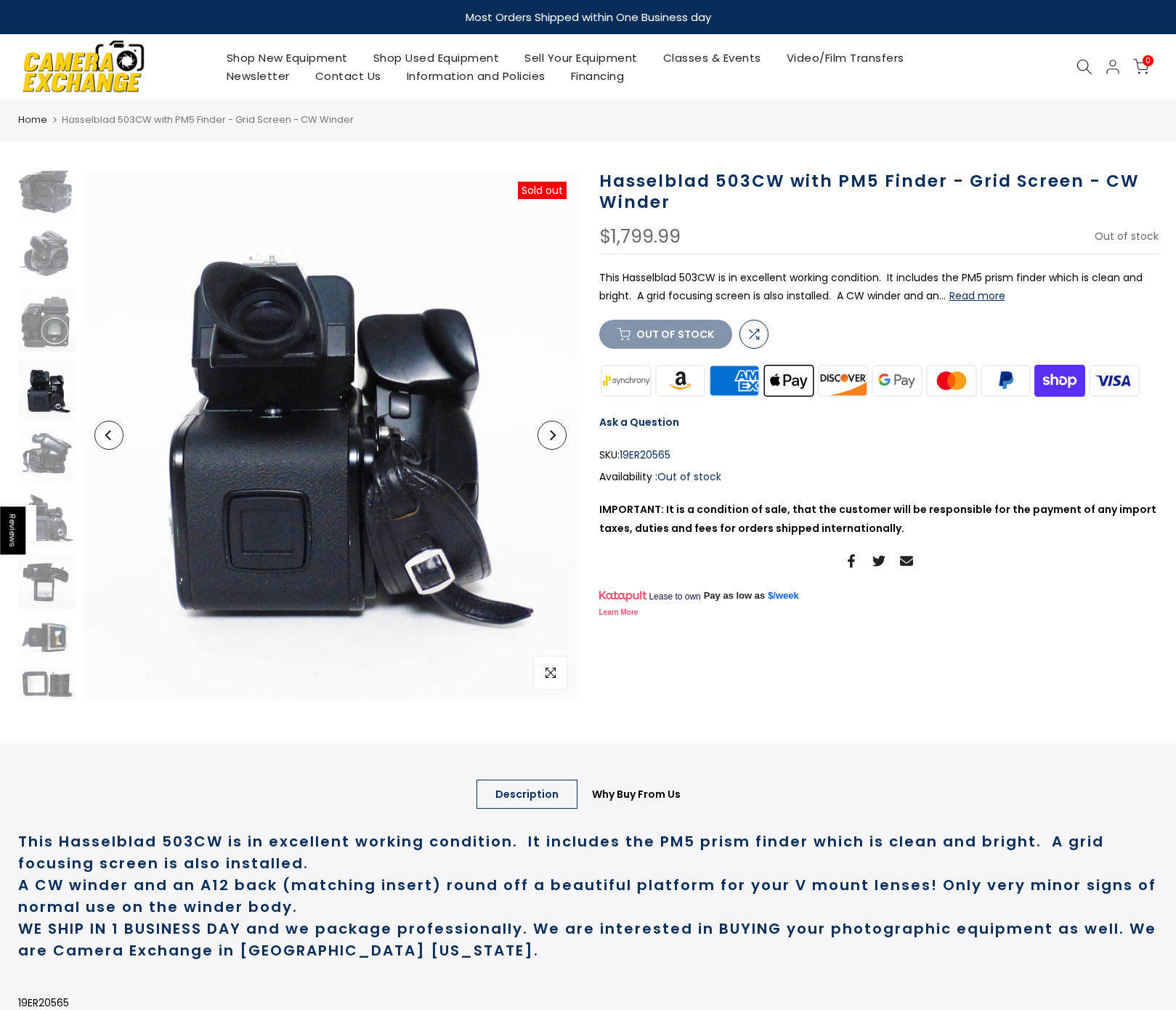
scroll to position [0, 1]
